Goal: Information Seeking & Learning: Learn about a topic

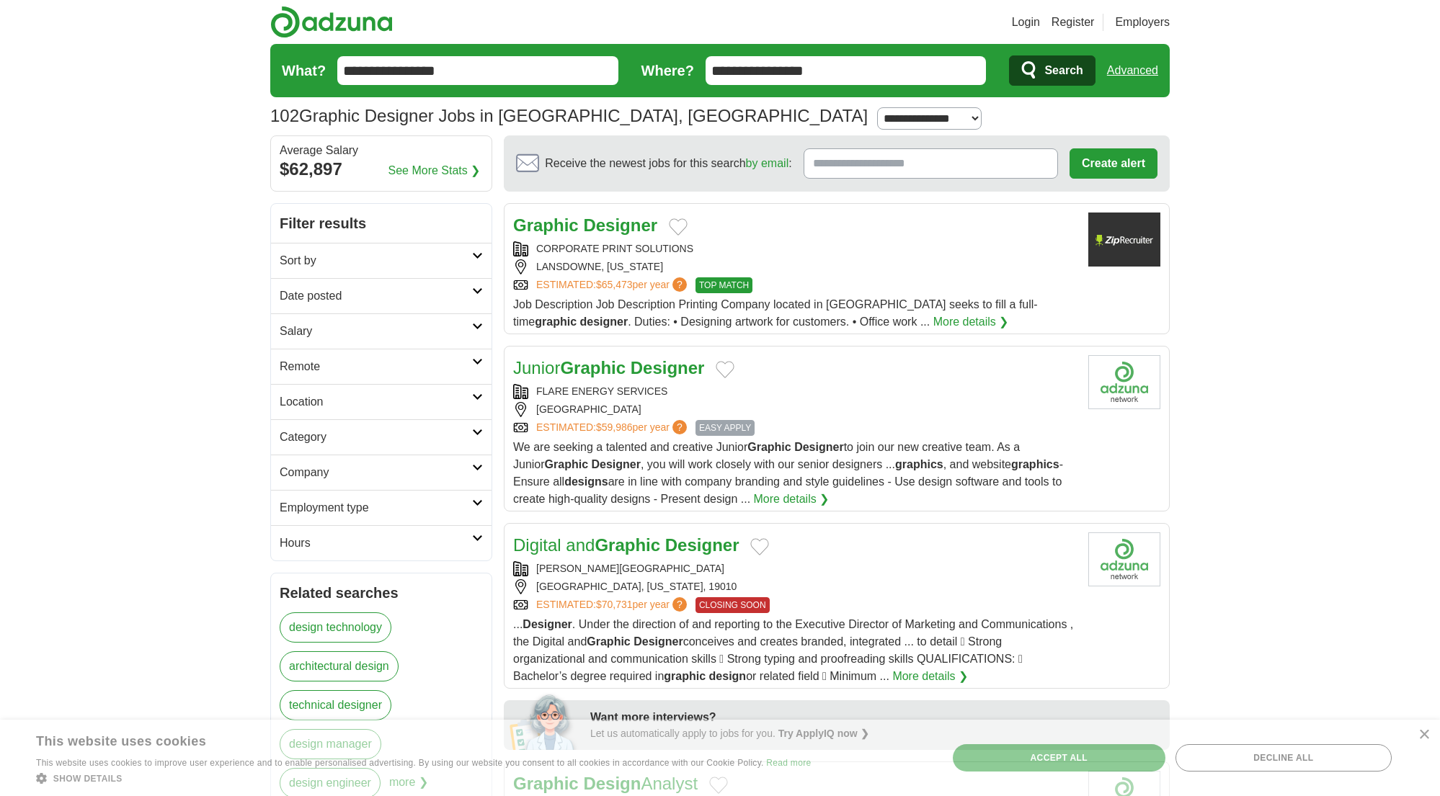
click at [432, 255] on h2 "Sort by" at bounding box center [376, 260] width 192 height 17
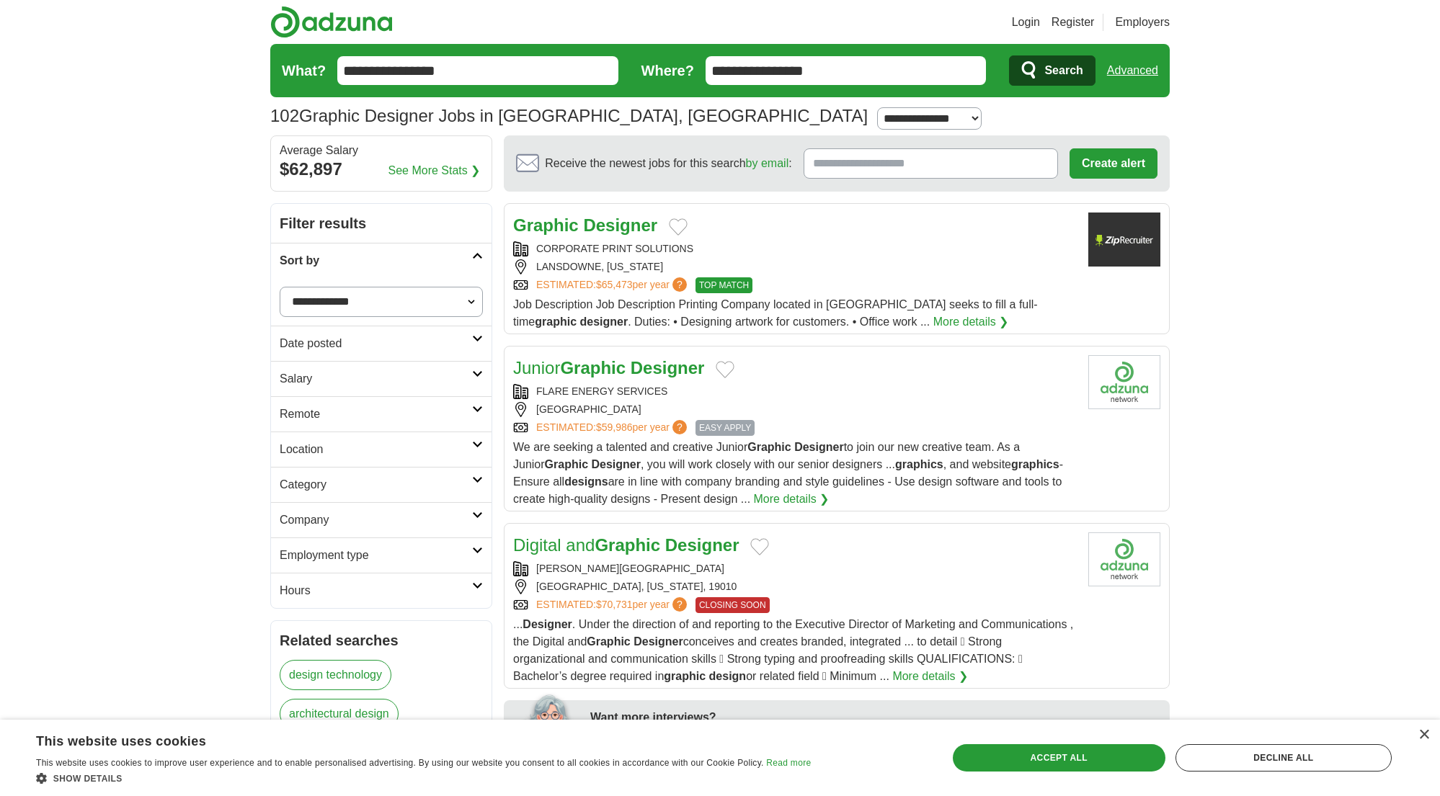
click at [375, 343] on h2 "Date posted" at bounding box center [376, 343] width 192 height 17
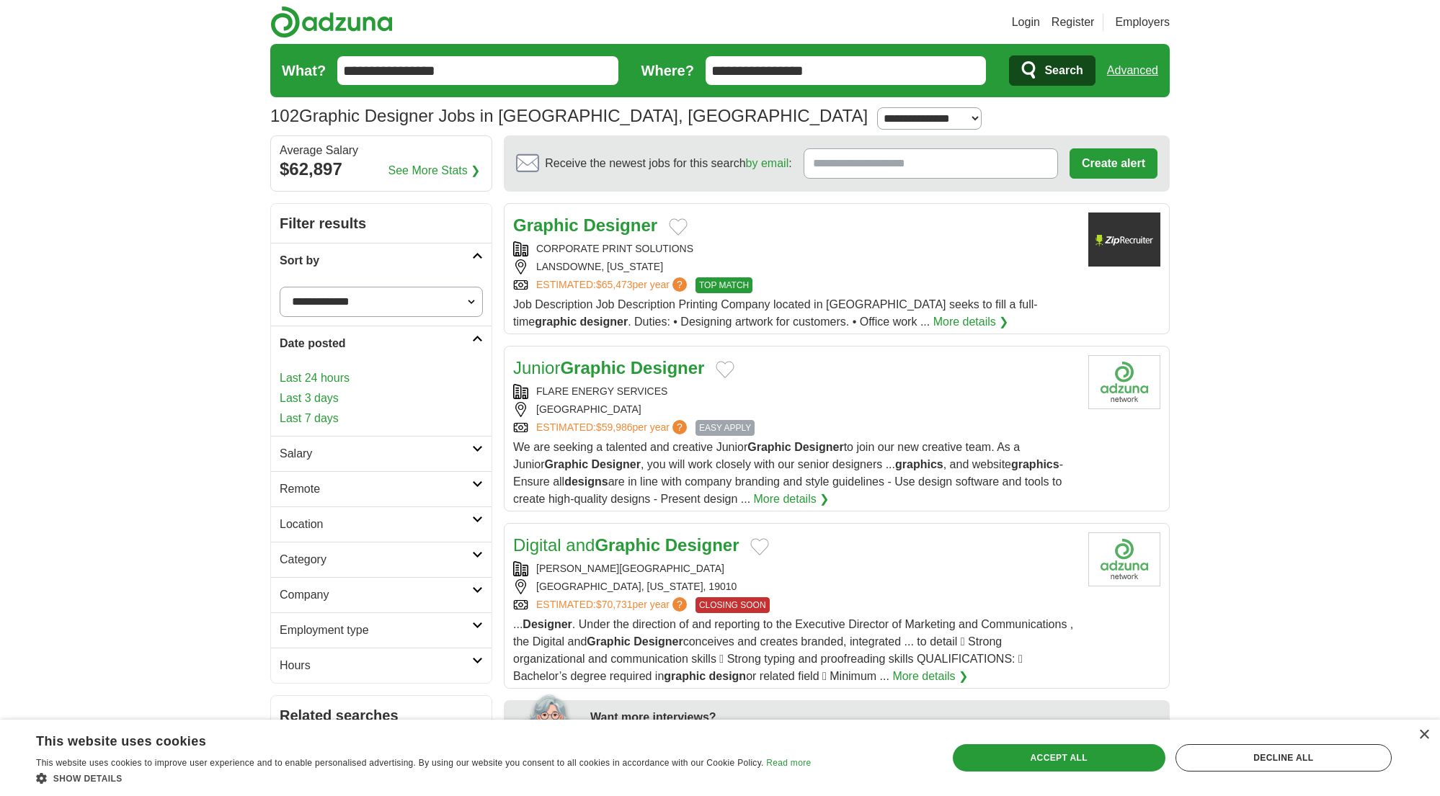
click at [320, 395] on link "Last 3 days" at bounding box center [381, 398] width 203 height 17
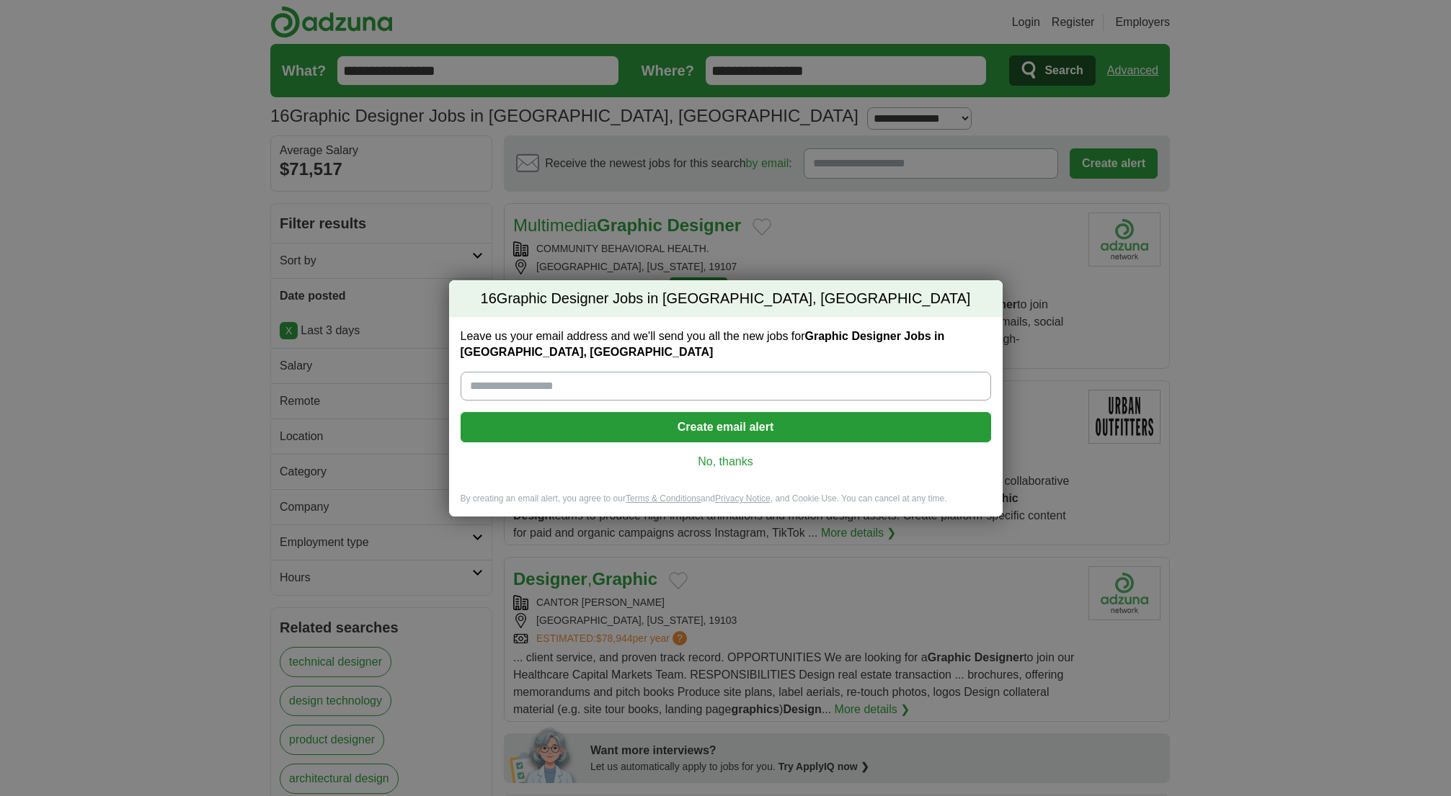
click at [719, 466] on link "No, thanks" at bounding box center [725, 462] width 507 height 16
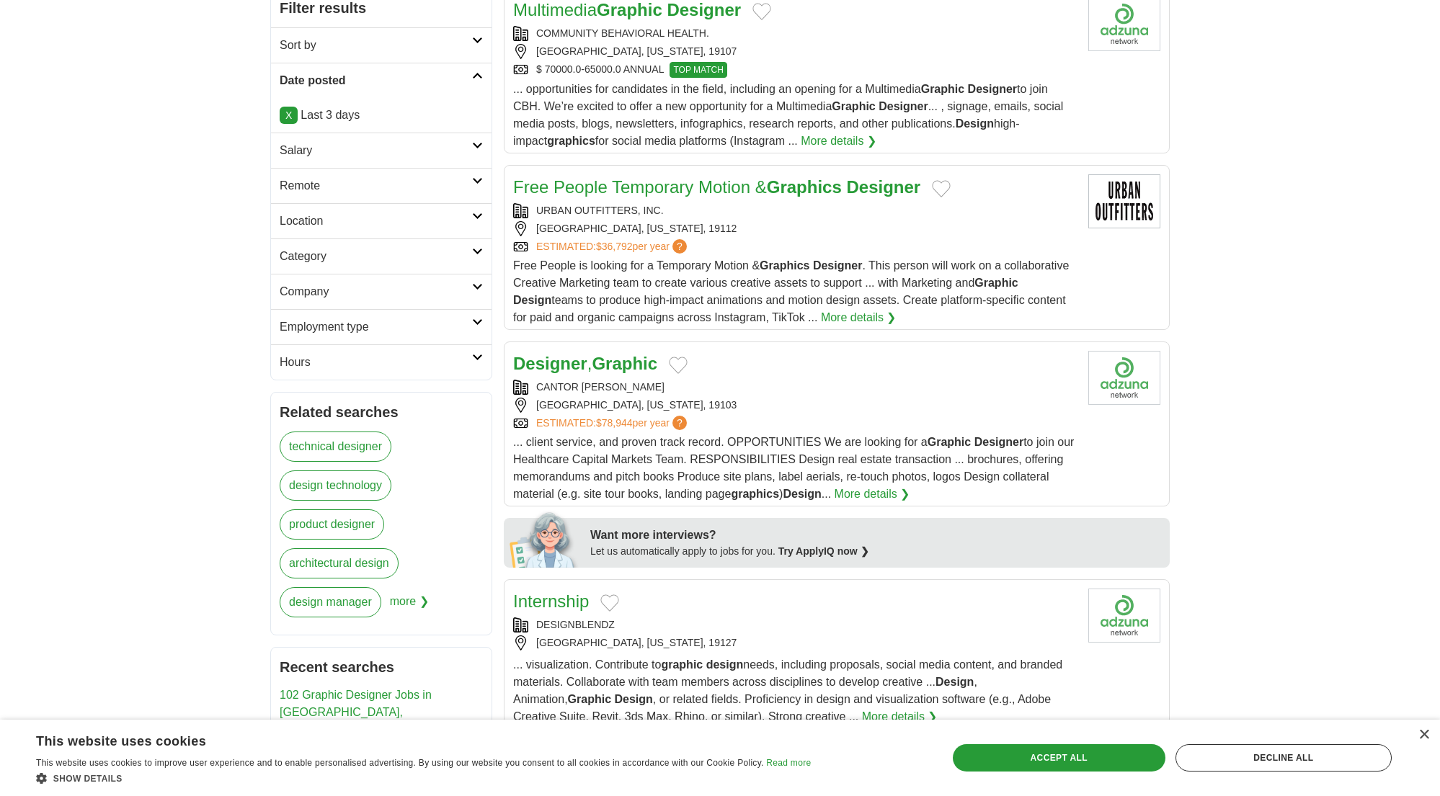
scroll to position [404, 0]
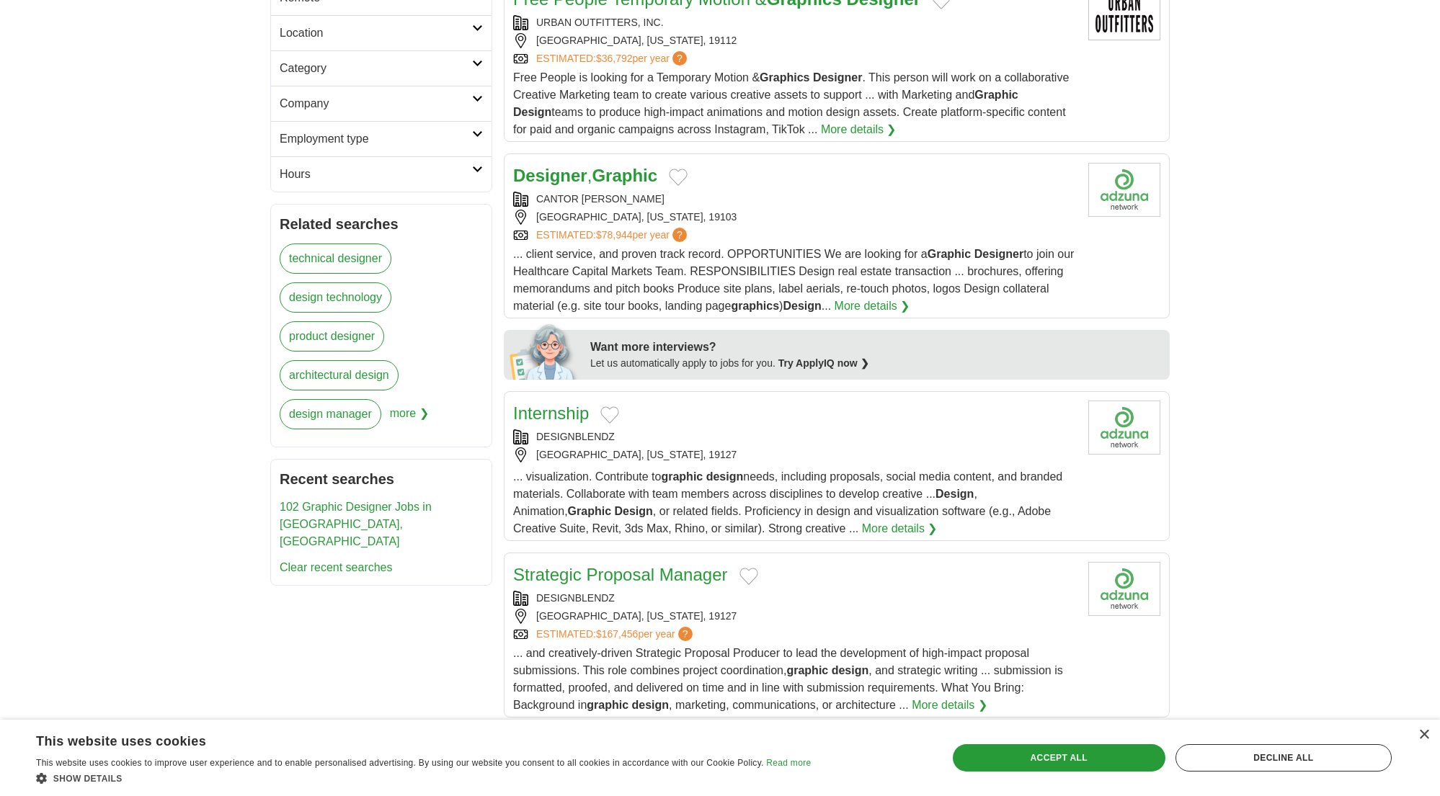
click at [554, 414] on link "Internship" at bounding box center [551, 413] width 76 height 19
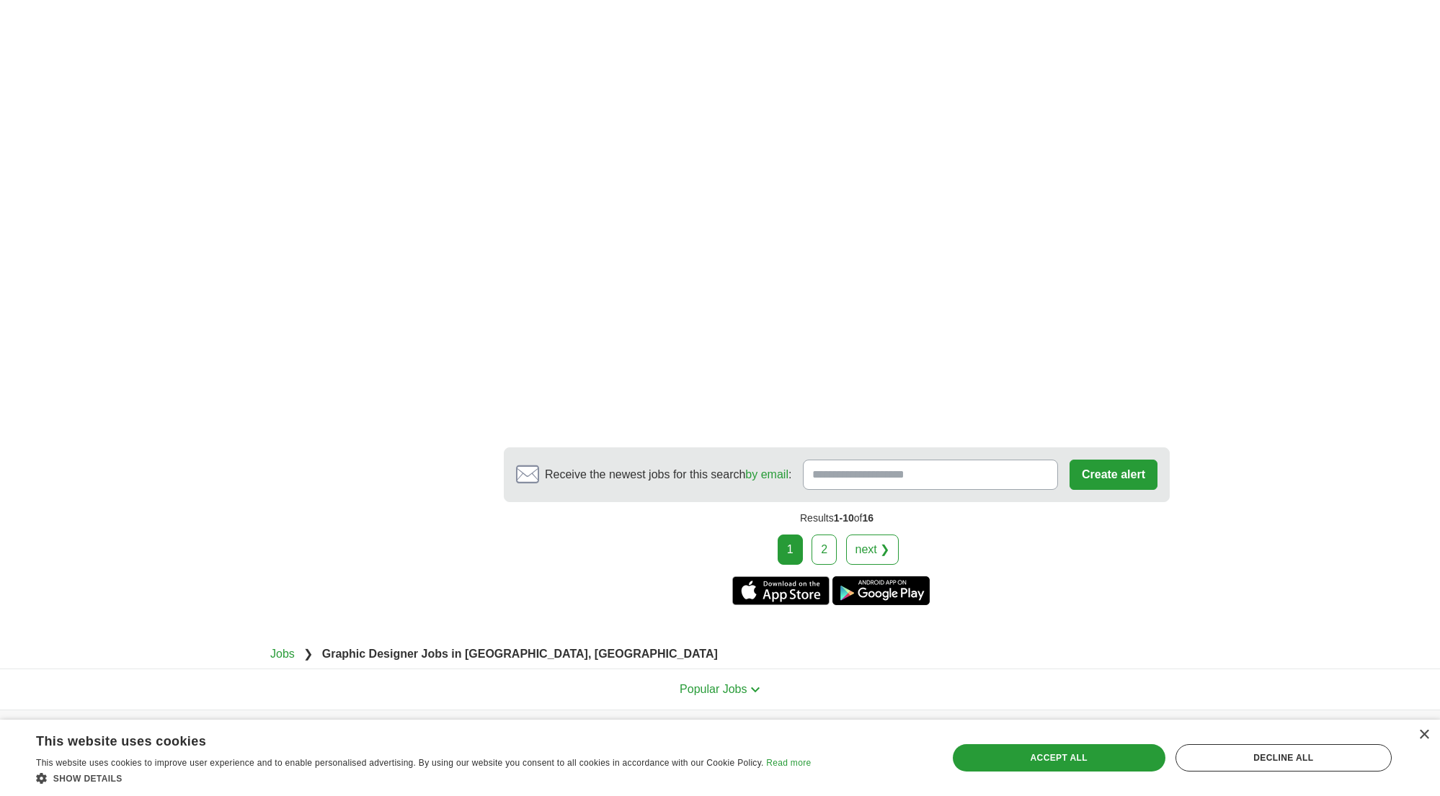
scroll to position [2453, 0]
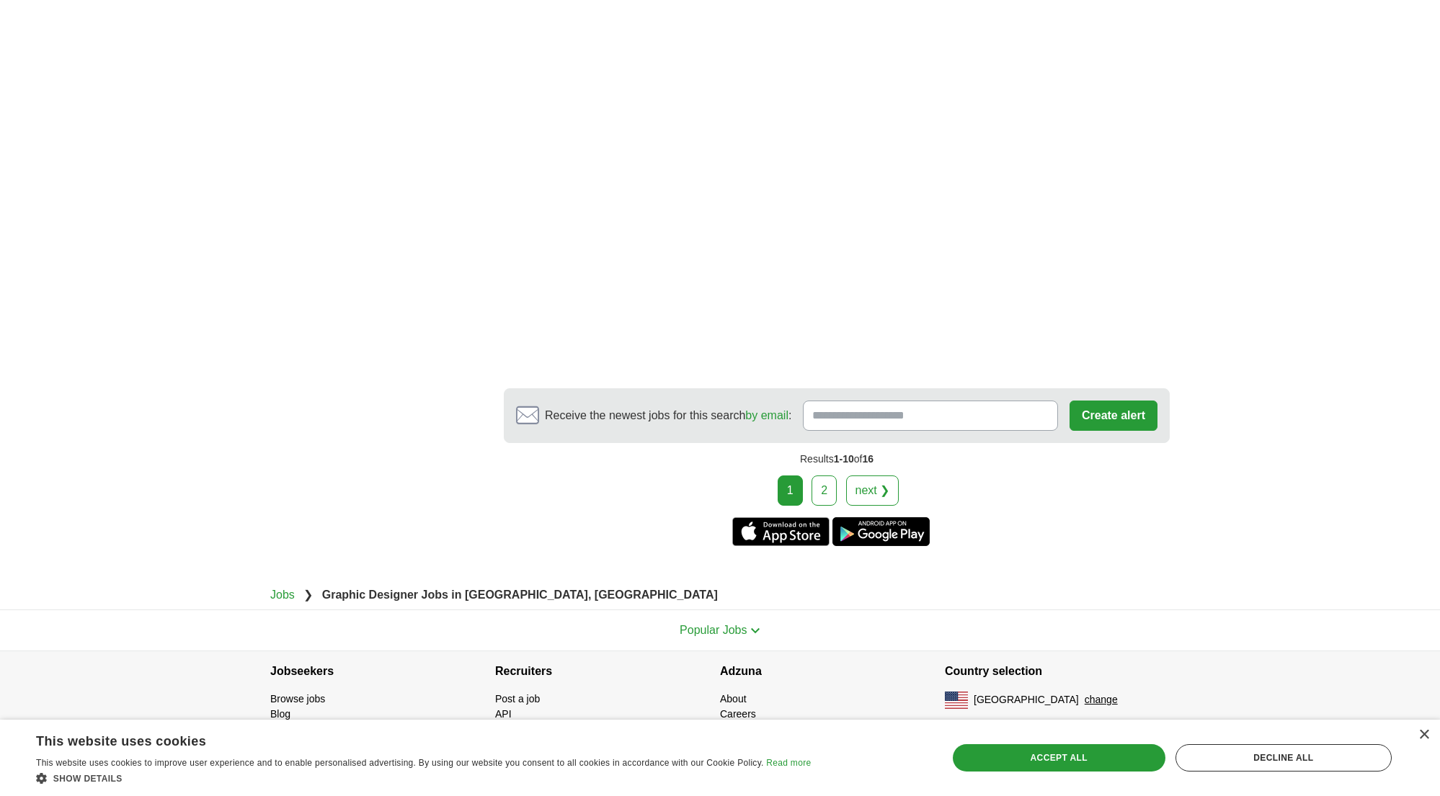
click at [825, 495] on link "2" at bounding box center [824, 491] width 25 height 30
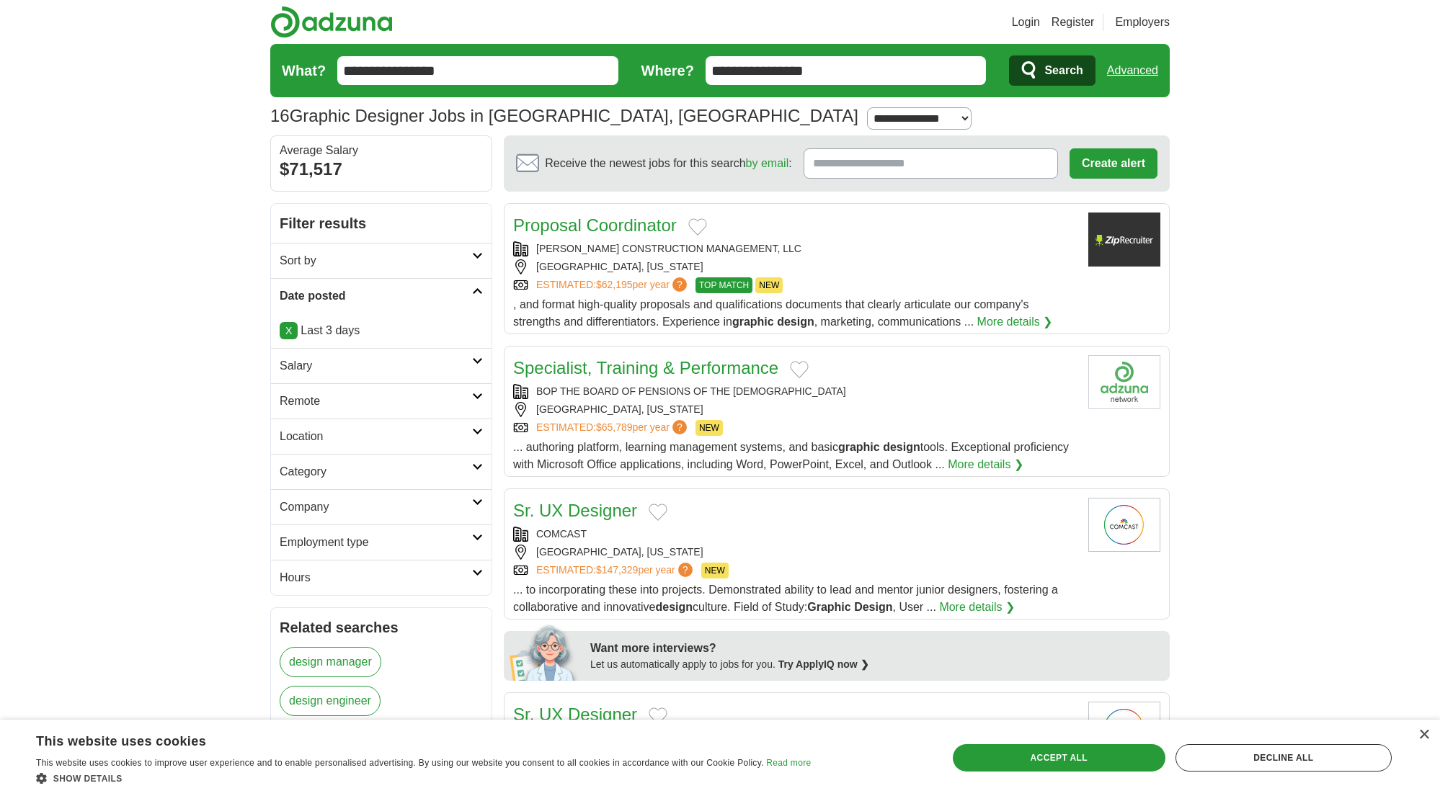
click at [288, 334] on link "X" at bounding box center [289, 330] width 18 height 17
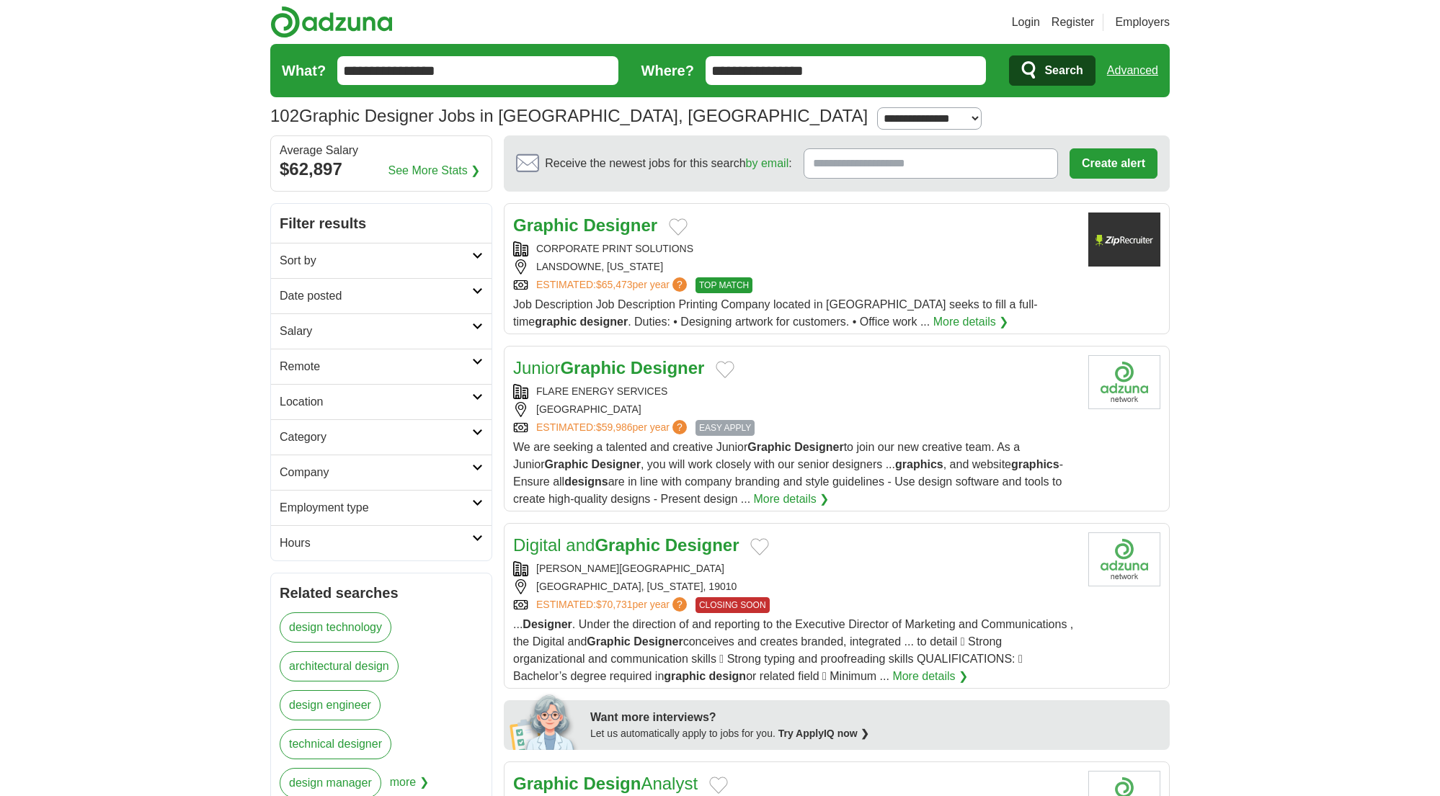
click at [326, 295] on h2 "Date posted" at bounding box center [376, 296] width 192 height 17
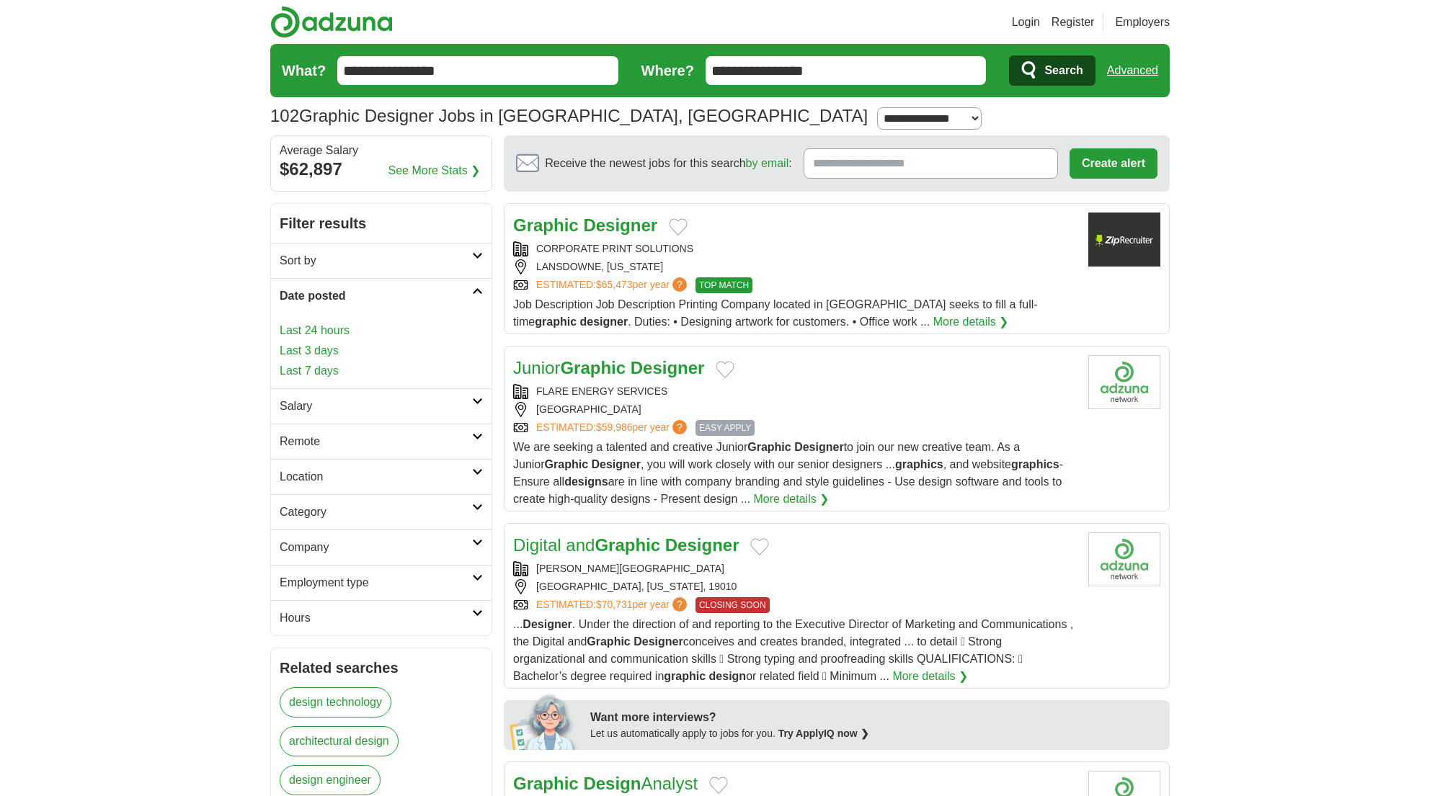
click at [298, 367] on link "Last 7 days" at bounding box center [381, 371] width 203 height 17
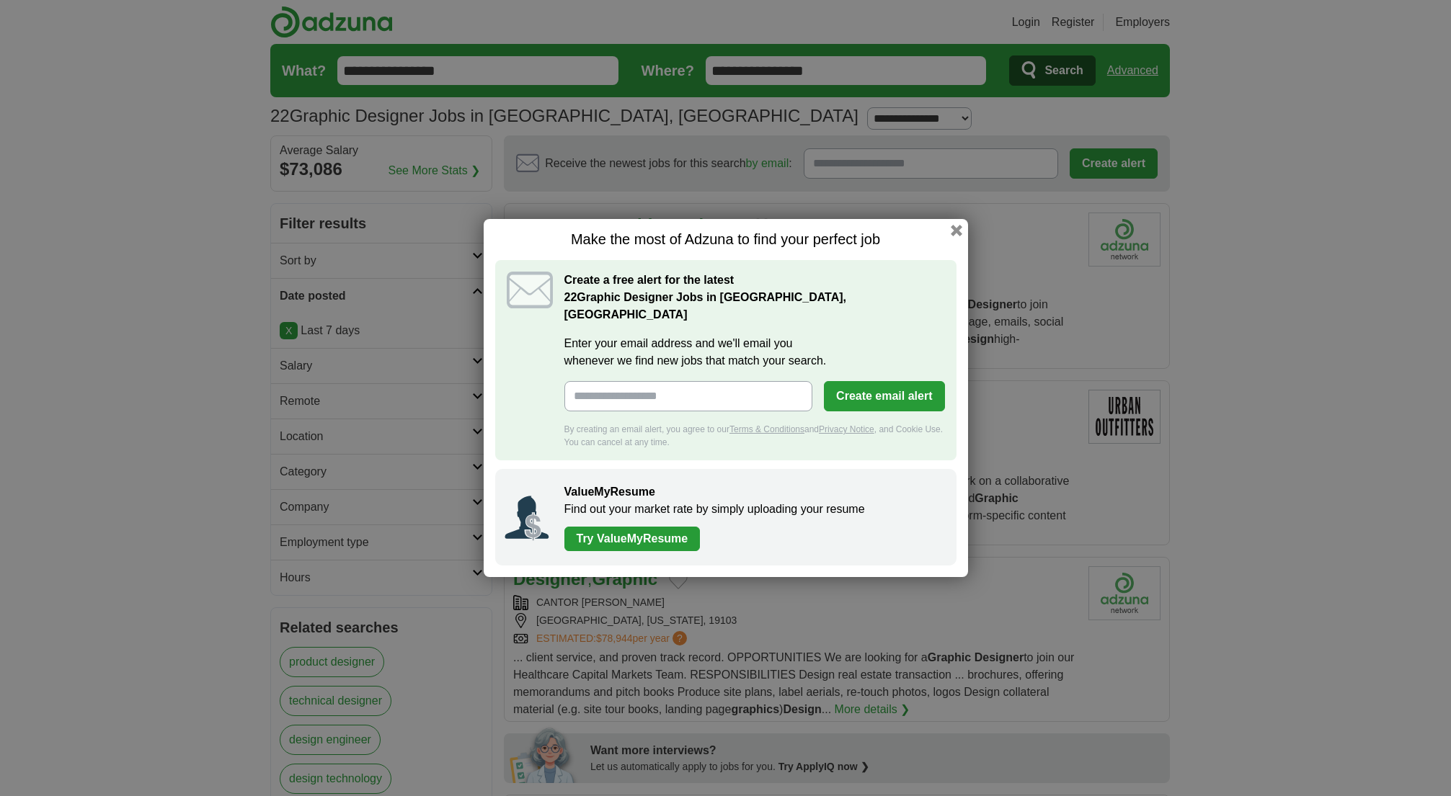
click at [956, 236] on button "button" at bounding box center [957, 231] width 12 height 12
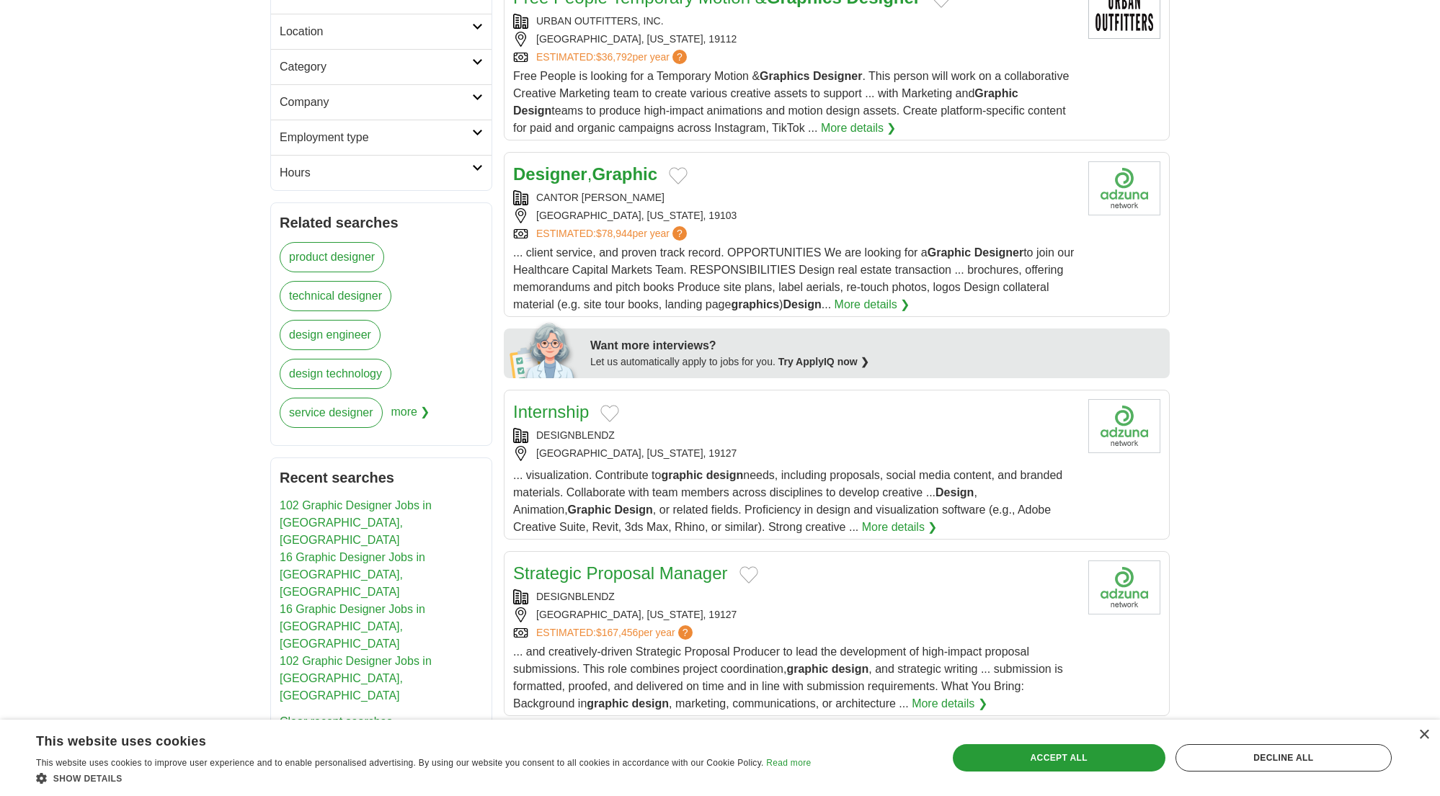
scroll to position [430, 0]
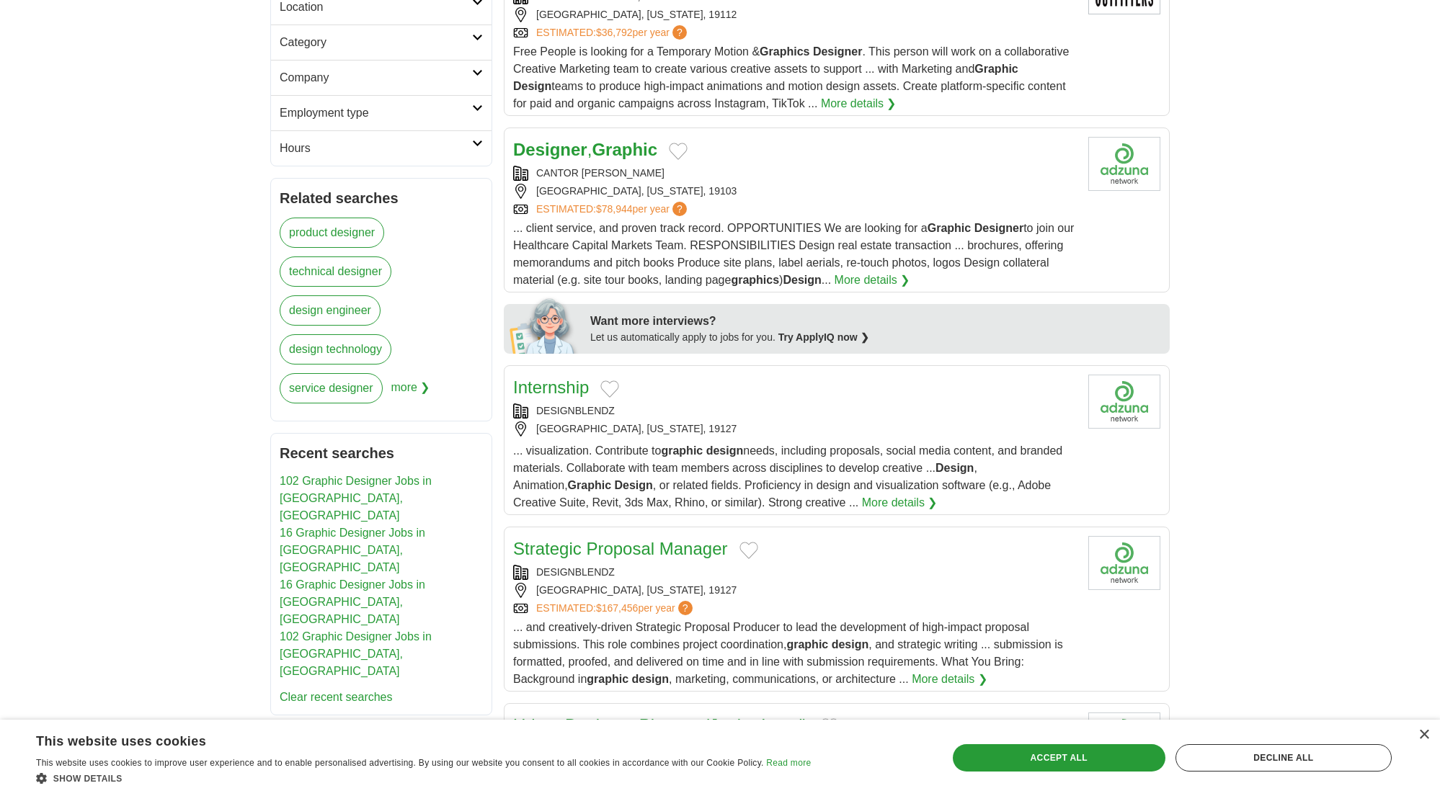
click at [588, 148] on link "Designer , Graphic" at bounding box center [585, 149] width 144 height 19
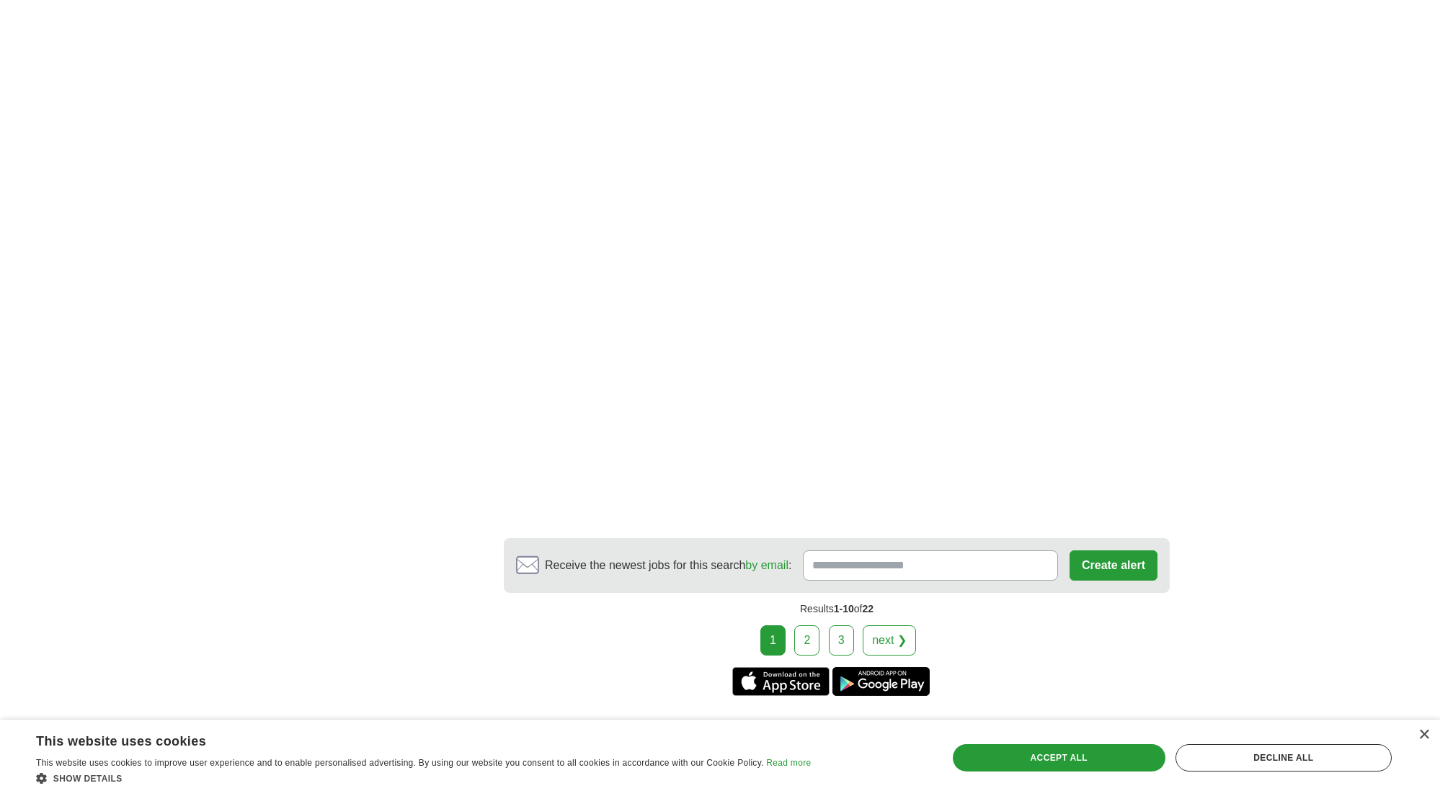
scroll to position [2223, 0]
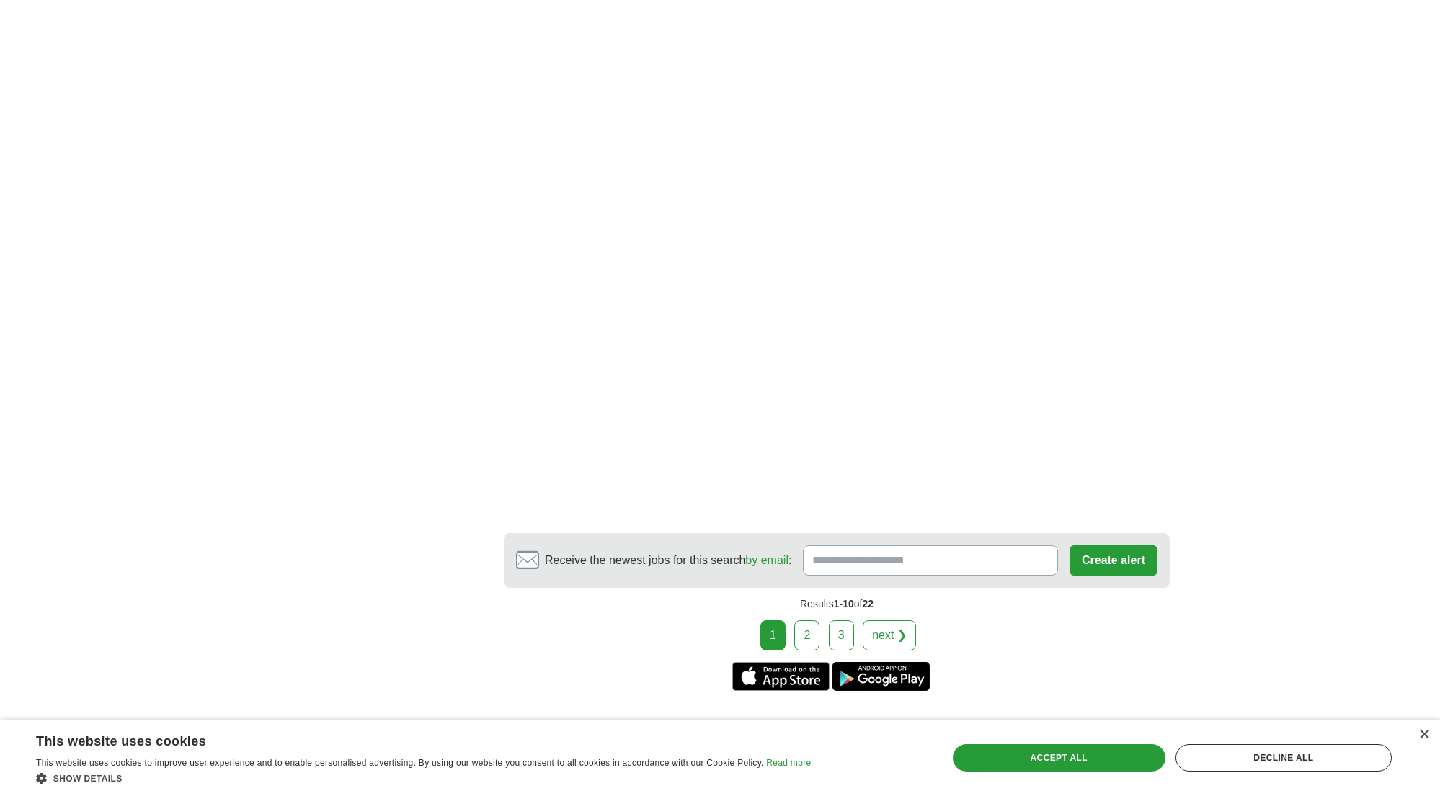
click at [799, 647] on link "2" at bounding box center [806, 636] width 25 height 30
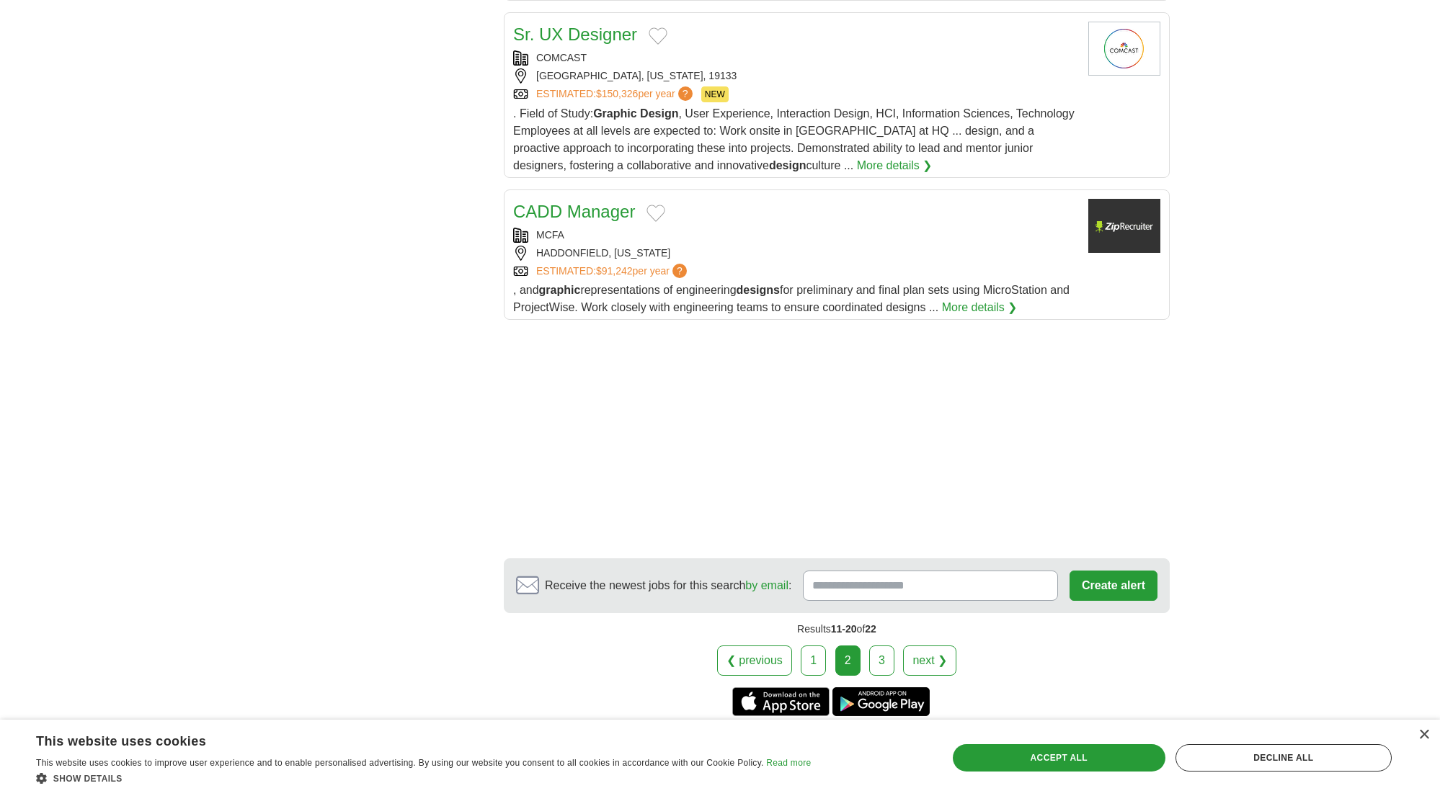
scroll to position [1560, 0]
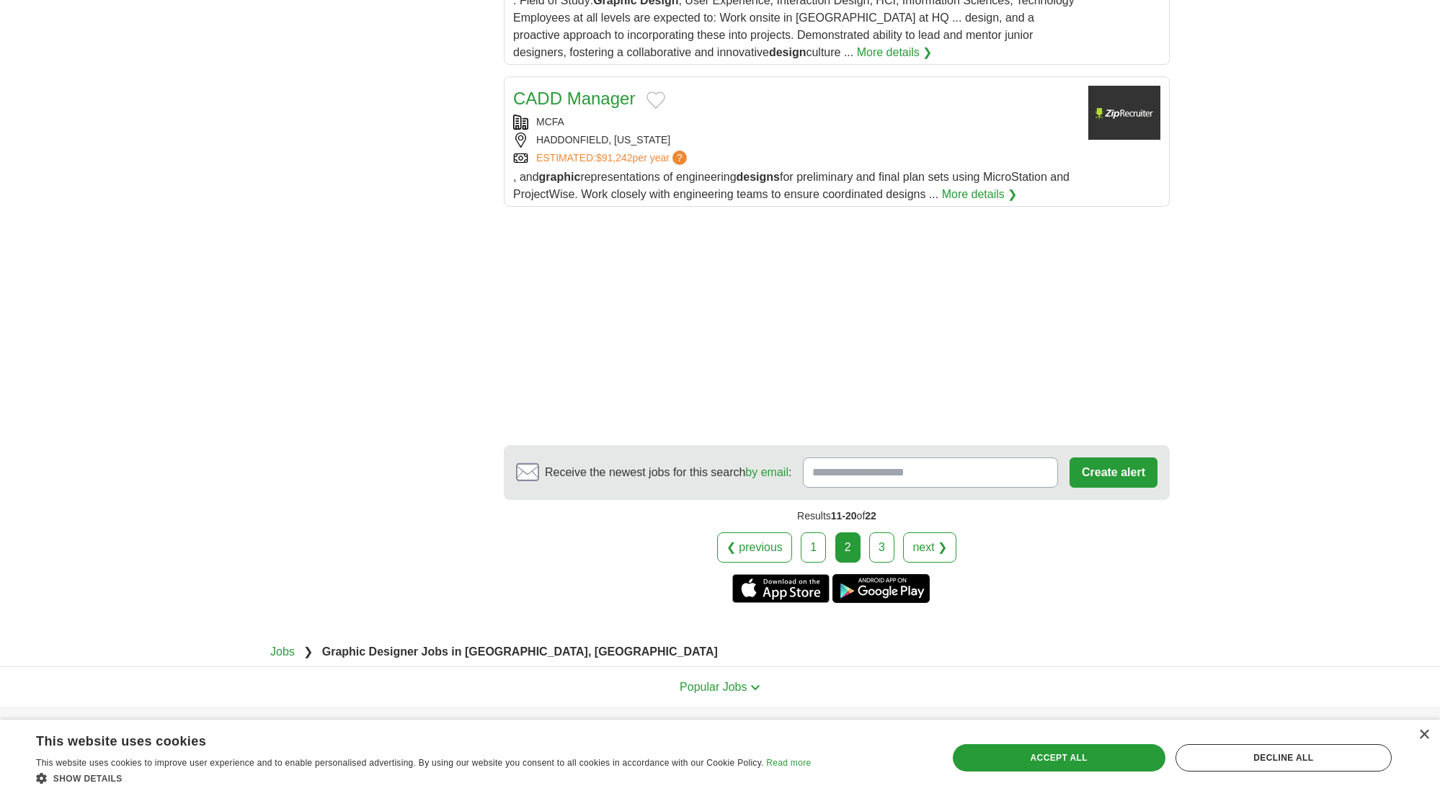
click at [887, 563] on link "3" at bounding box center [881, 548] width 25 height 30
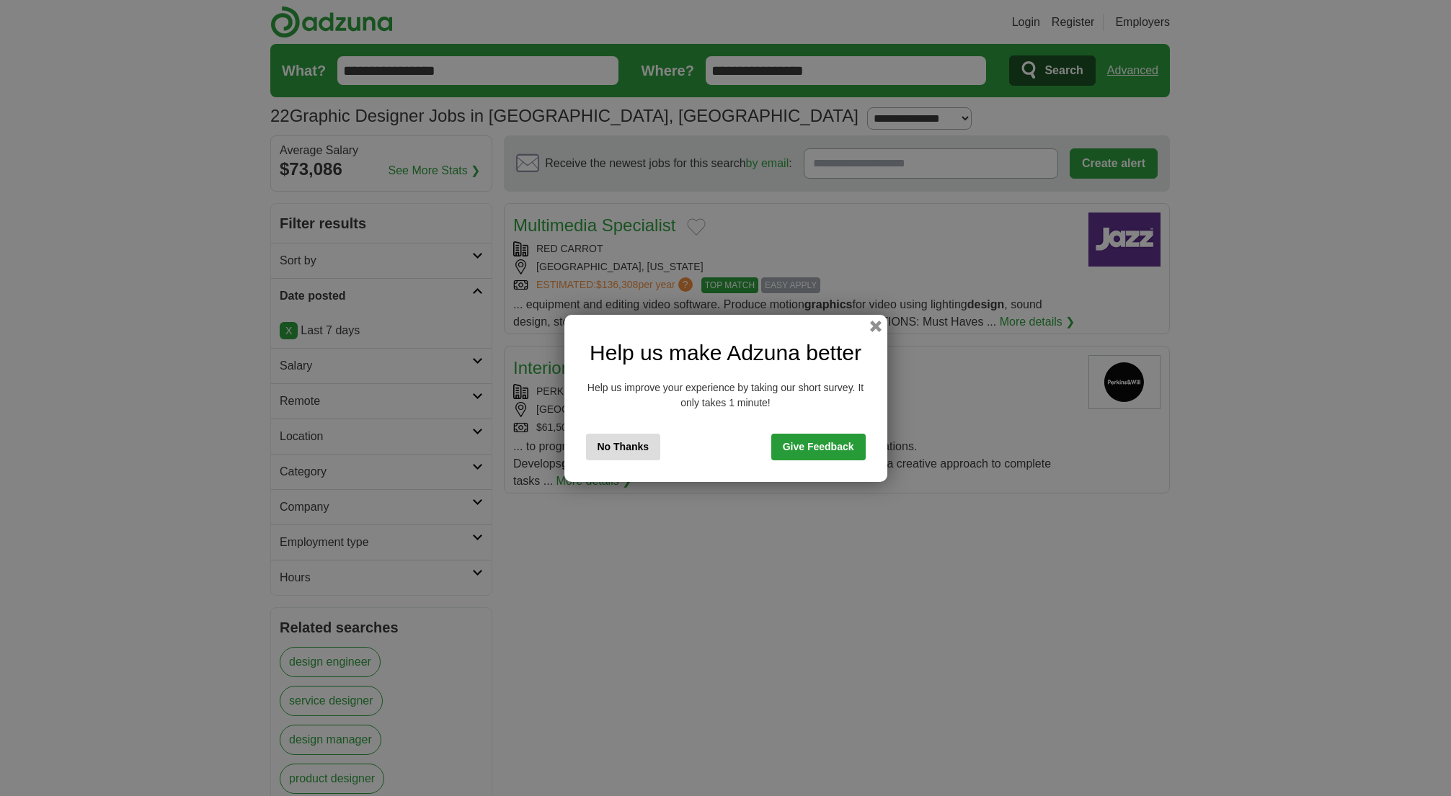
click at [627, 440] on button "No Thanks" at bounding box center [623, 447] width 75 height 27
